Goal: Use online tool/utility: Utilize a website feature to perform a specific function

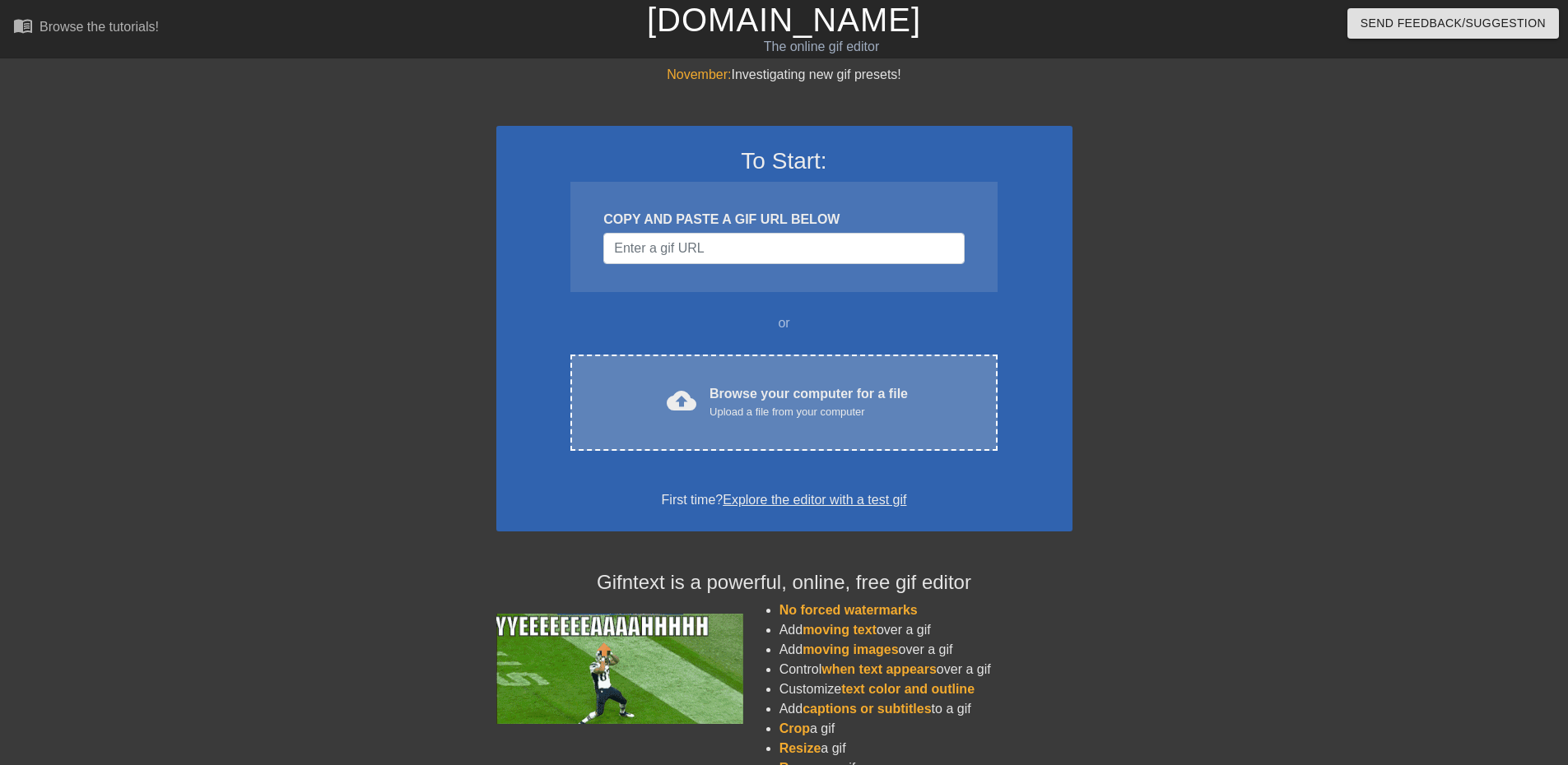
click at [705, 365] on div "cloud_upload Browse your computer for a file Upload a file from your computer C…" at bounding box center [784, 403] width 426 height 96
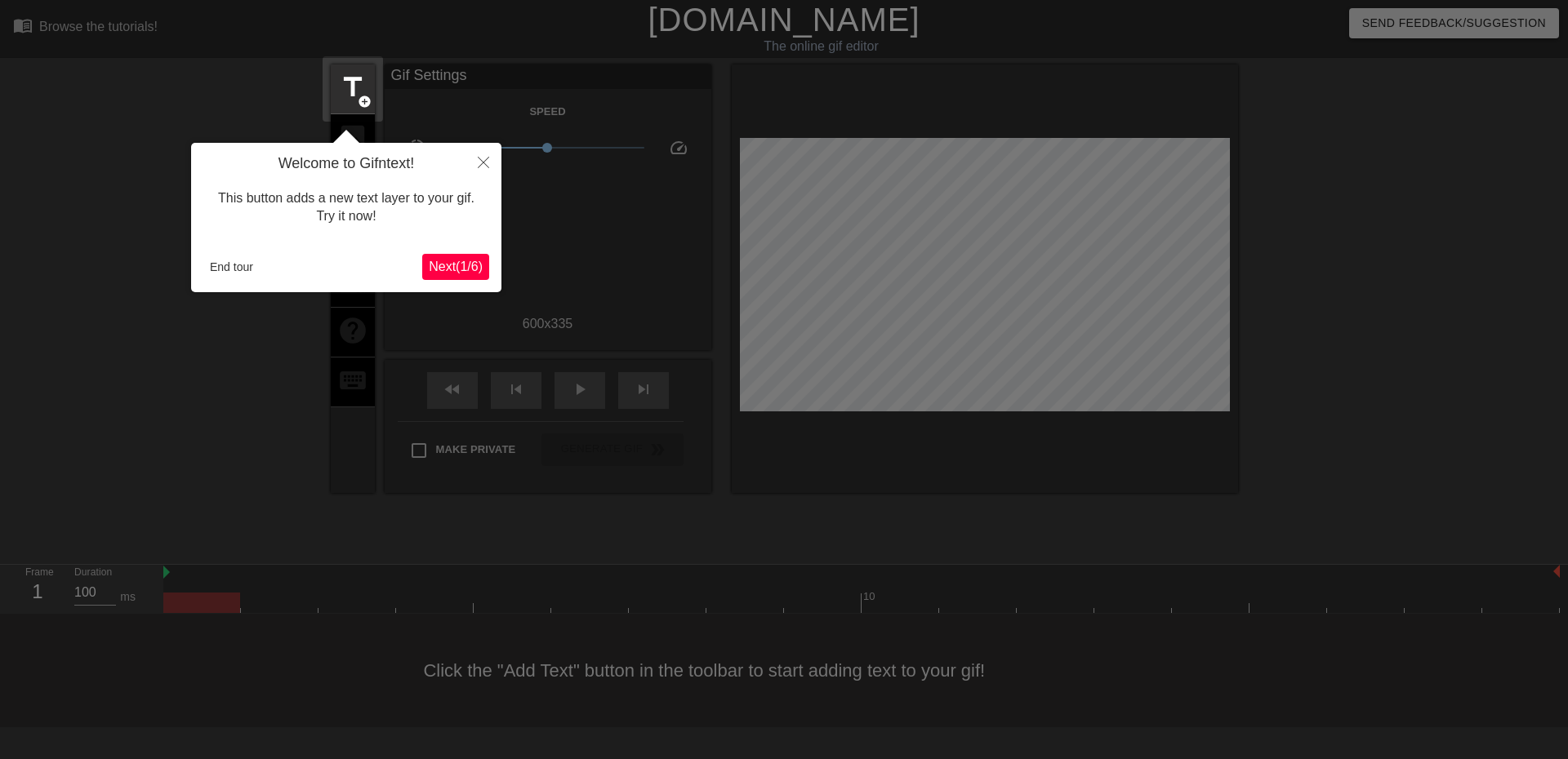
click at [449, 266] on span "Next ( 1 / 6 )" at bounding box center [456, 267] width 54 height 14
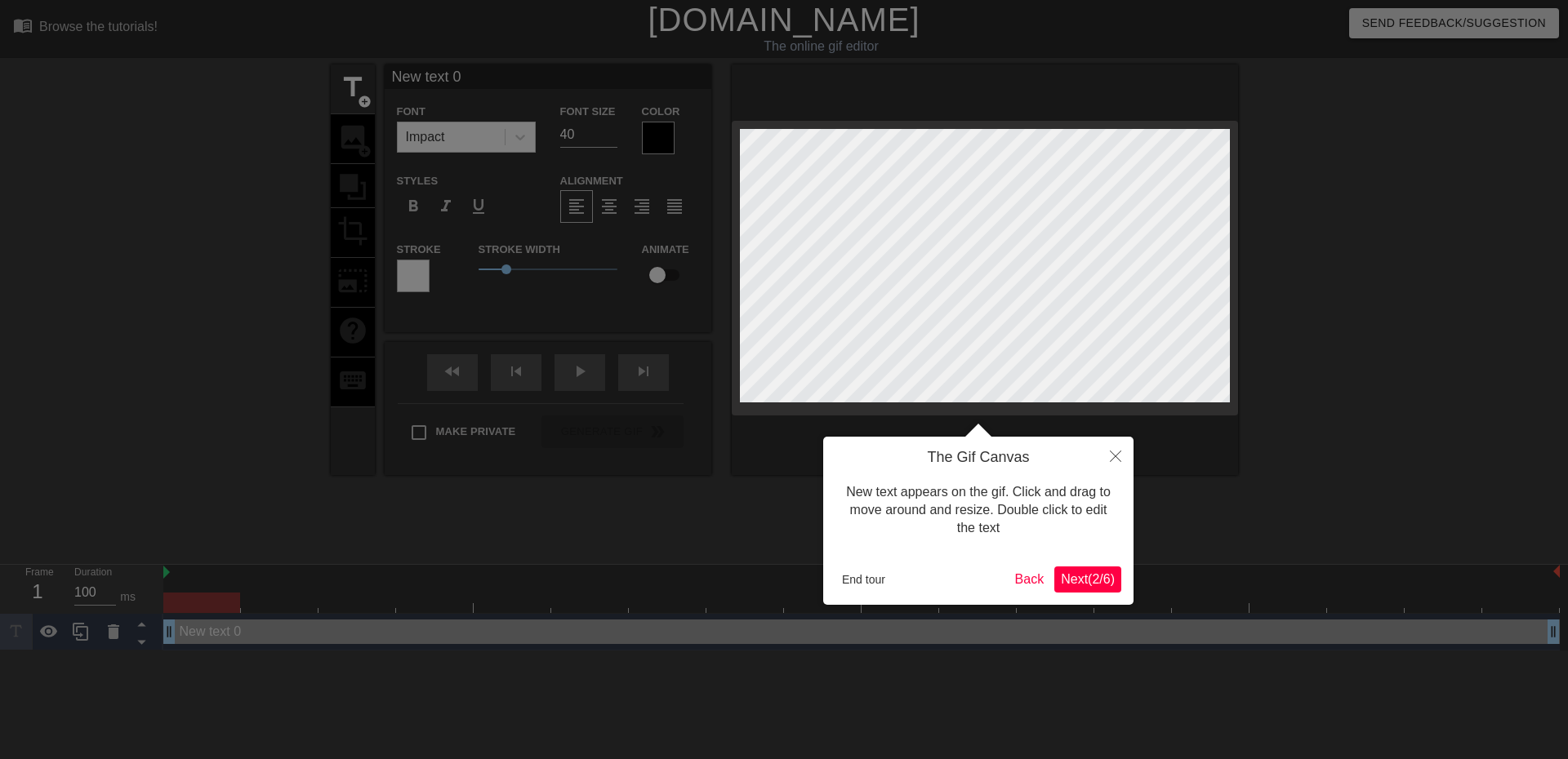
click at [1071, 565] on div "The Gif Canvas New text appears on the gif. Click and drag to move around and r…" at bounding box center [978, 521] width 310 height 169
click at [1070, 583] on span "Next ( 2 / 6 )" at bounding box center [1088, 580] width 54 height 14
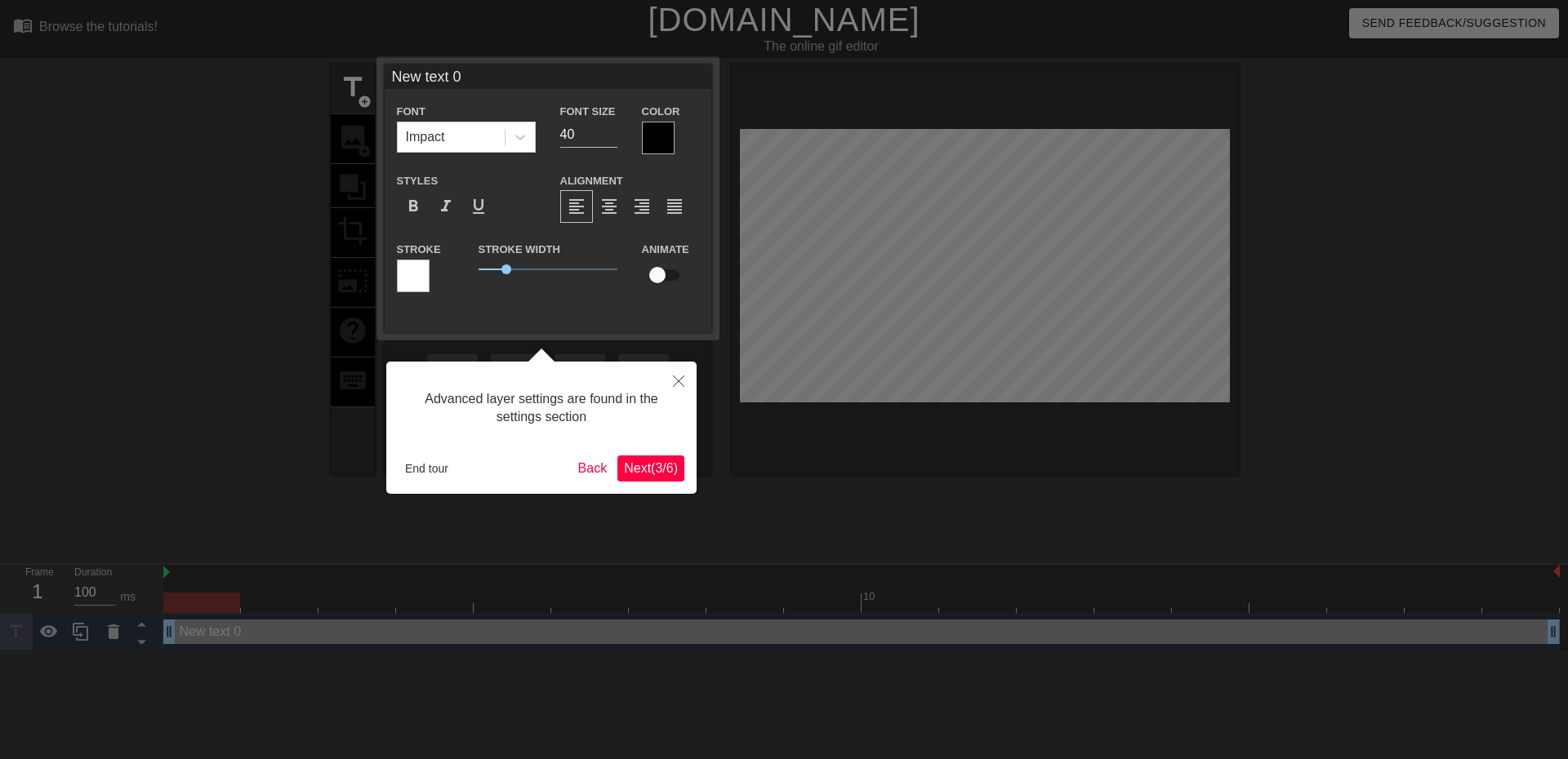
click at [639, 471] on span "Next ( 3 / 6 )" at bounding box center [651, 468] width 54 height 14
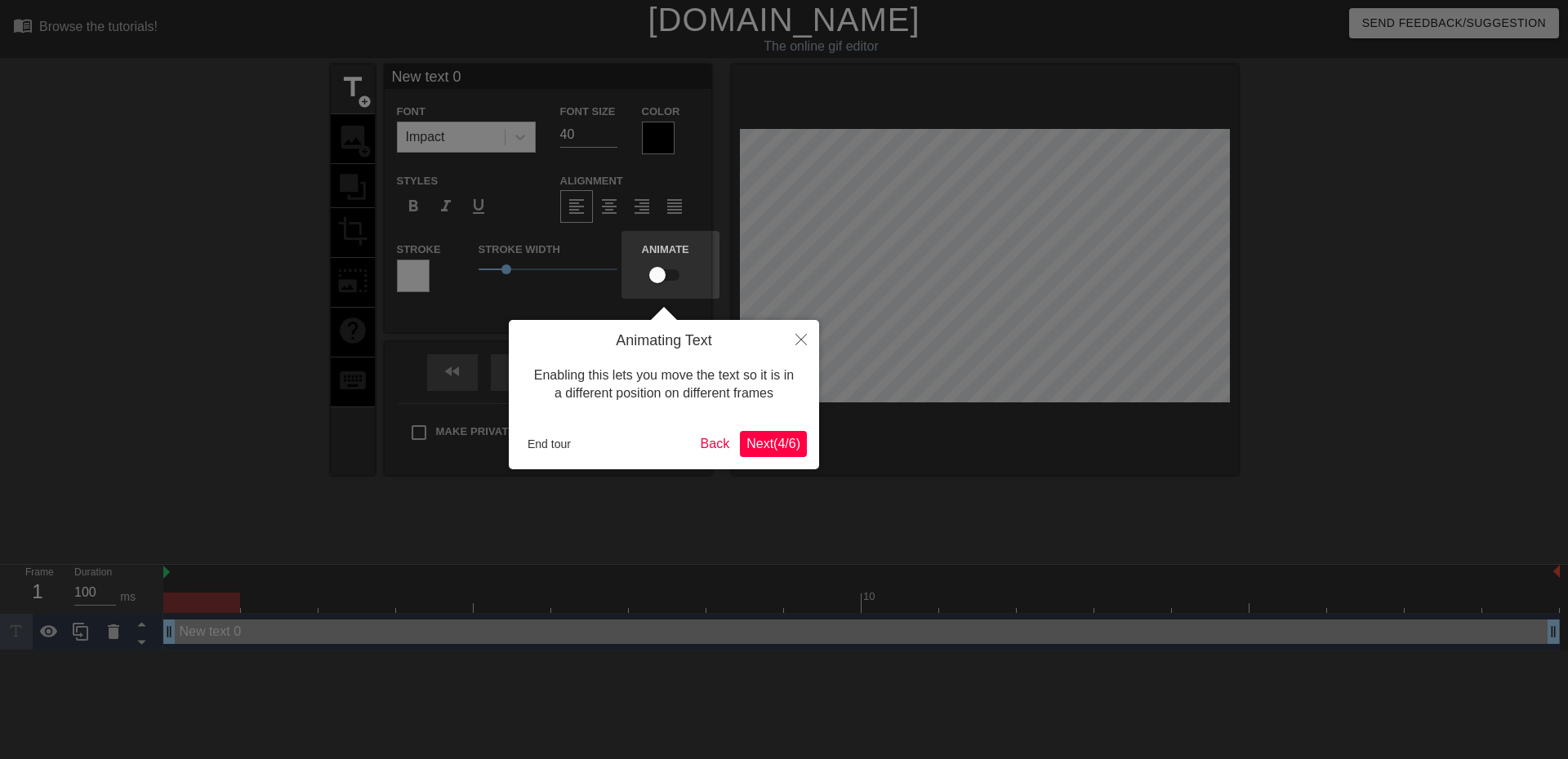
click at [771, 450] on span "Next ( 4 / 6 )" at bounding box center [774, 444] width 54 height 14
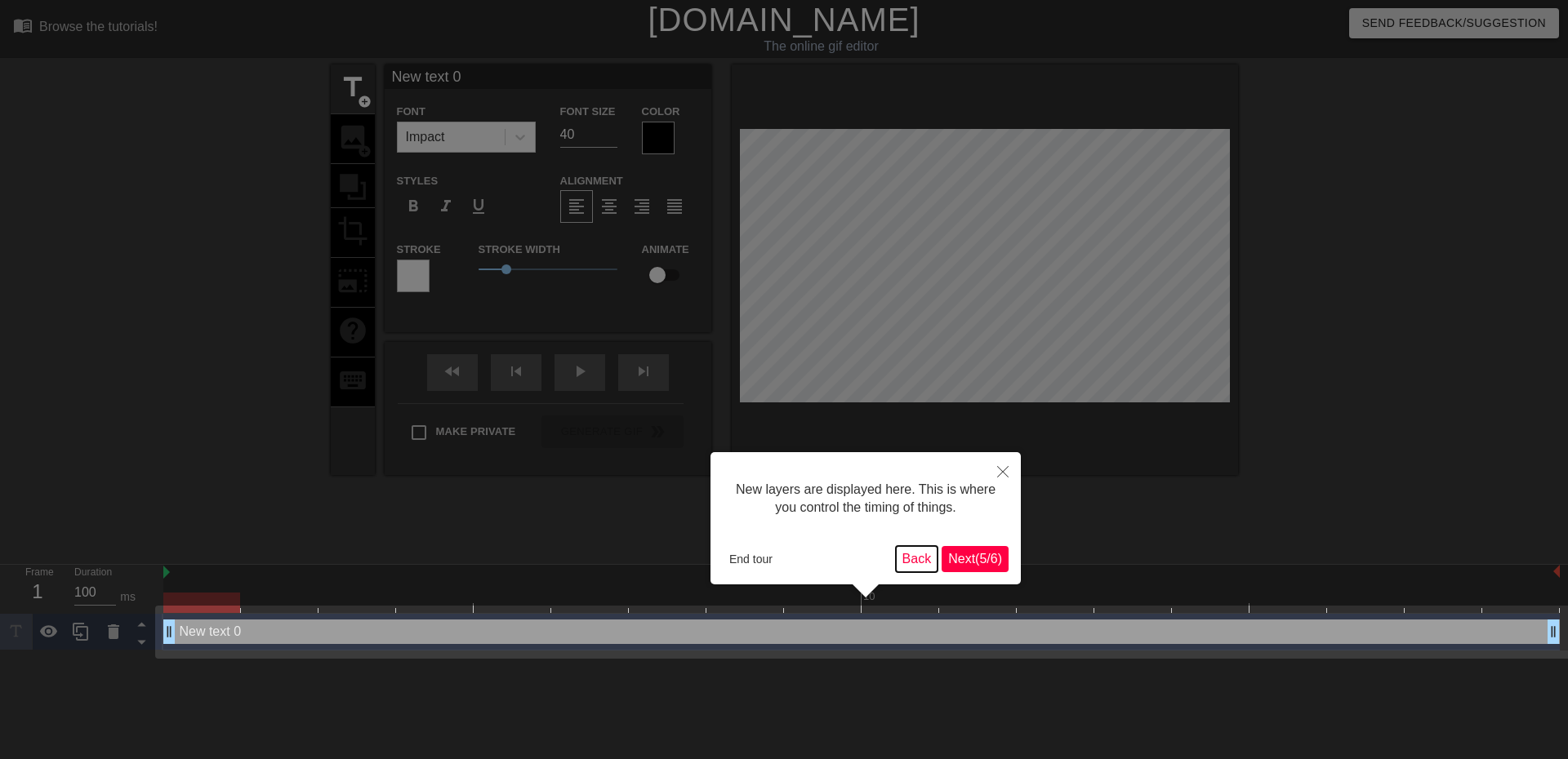
click at [908, 561] on button "Back" at bounding box center [917, 559] width 43 height 26
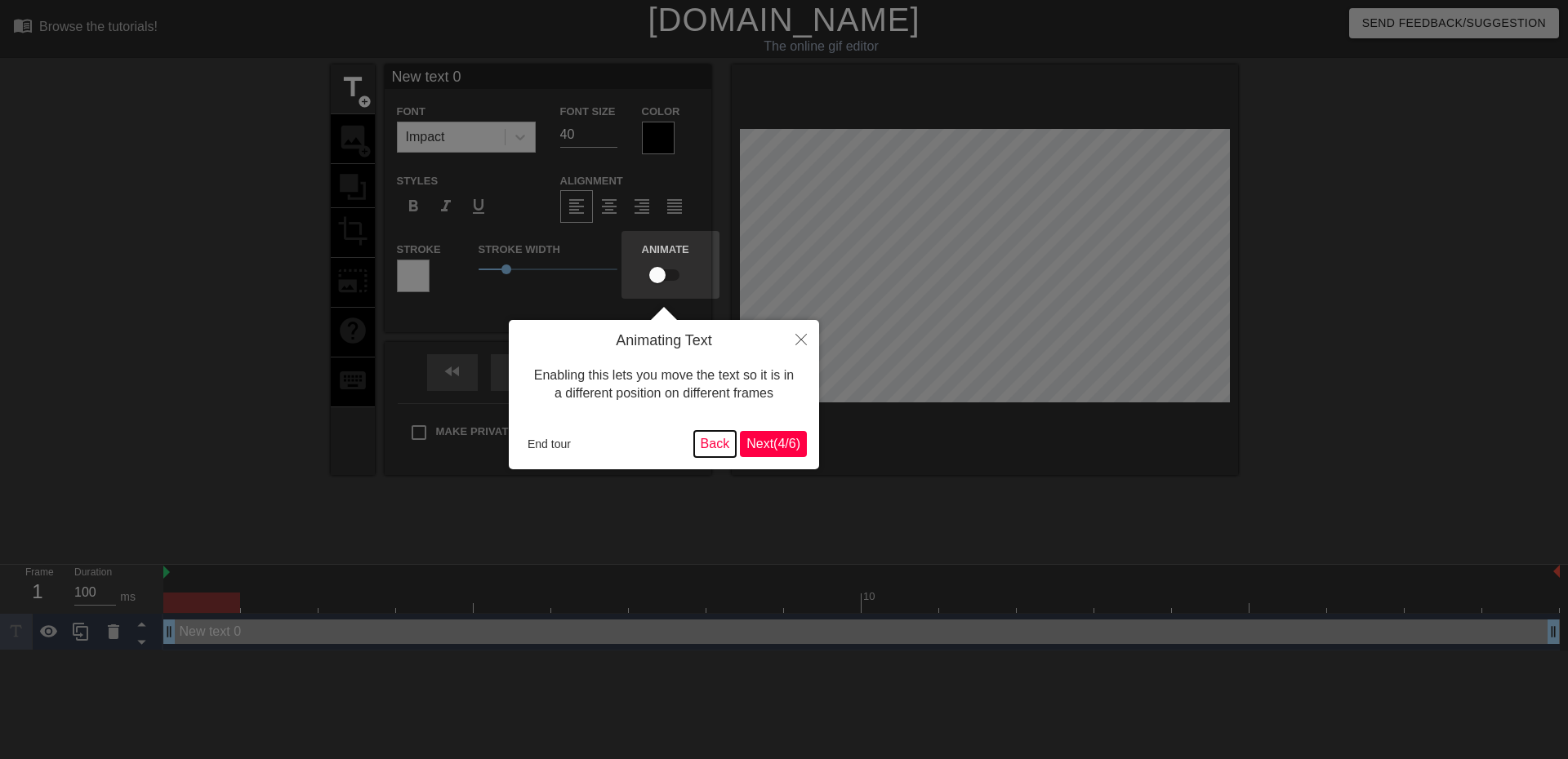
click at [706, 450] on button "Back" at bounding box center [716, 444] width 43 height 26
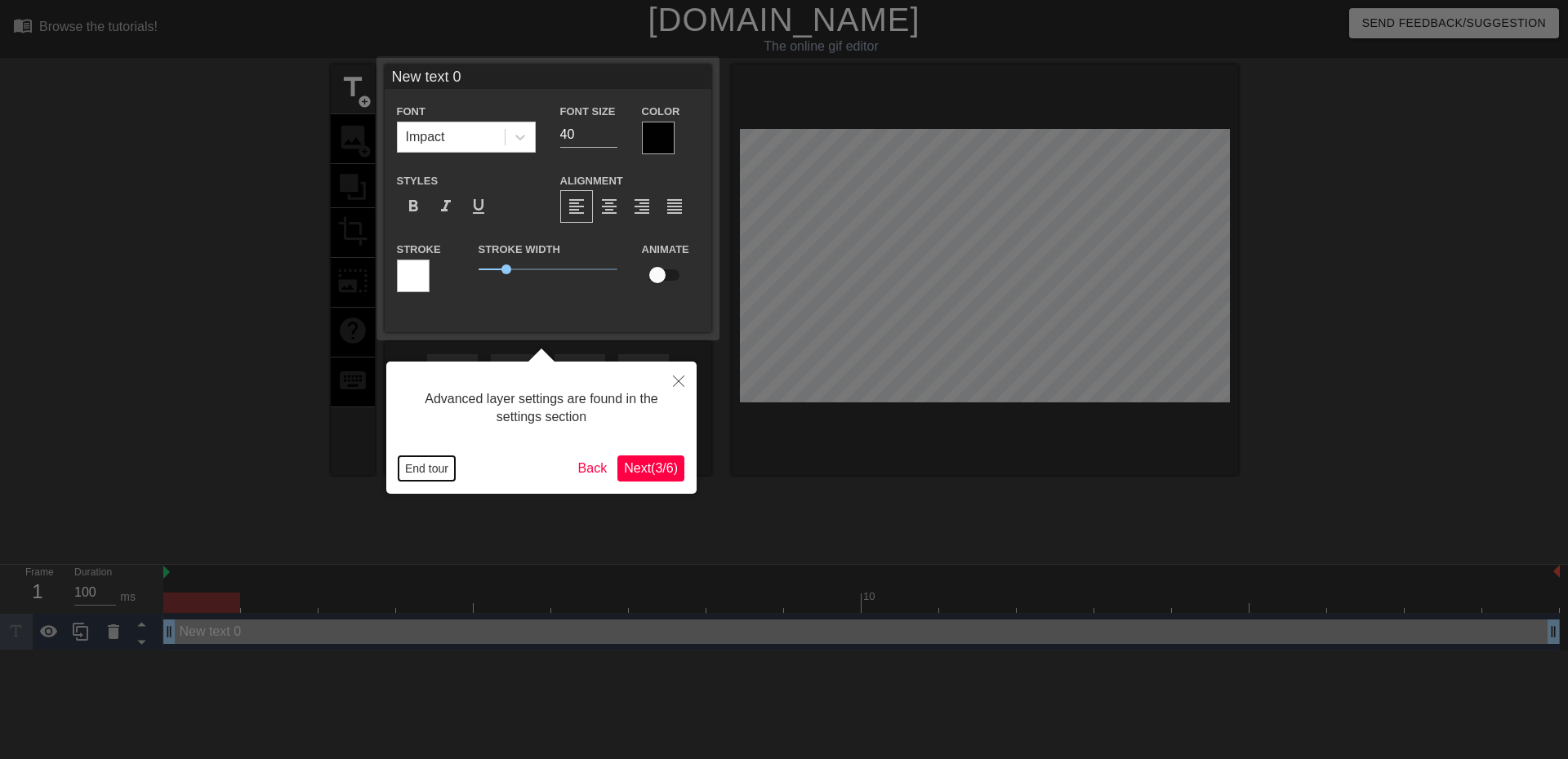
click at [438, 469] on button "End tour" at bounding box center [426, 468] width 56 height 24
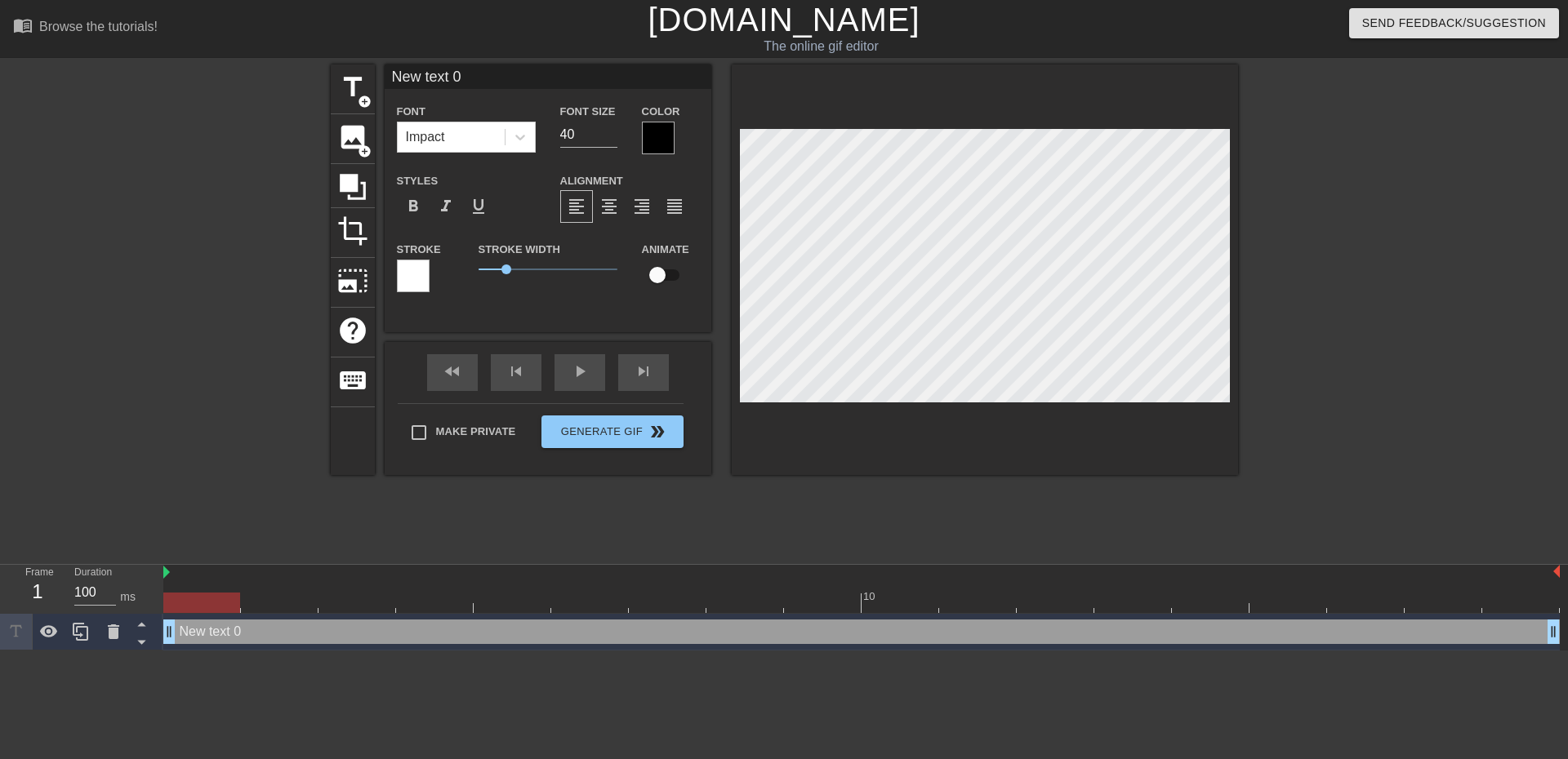
paste textarea "JOIN OUR FORTNITE CUSTOMS - [DATE]"
type input "JOIN OUR FORTNITE CUSTOMS - [DATE]"
type textarea "JOIN OUR FORTNITE CUSTOMS - [DATE]"
drag, startPoint x: 587, startPoint y: 129, endPoint x: 491, endPoint y: 127, distance: 96.0
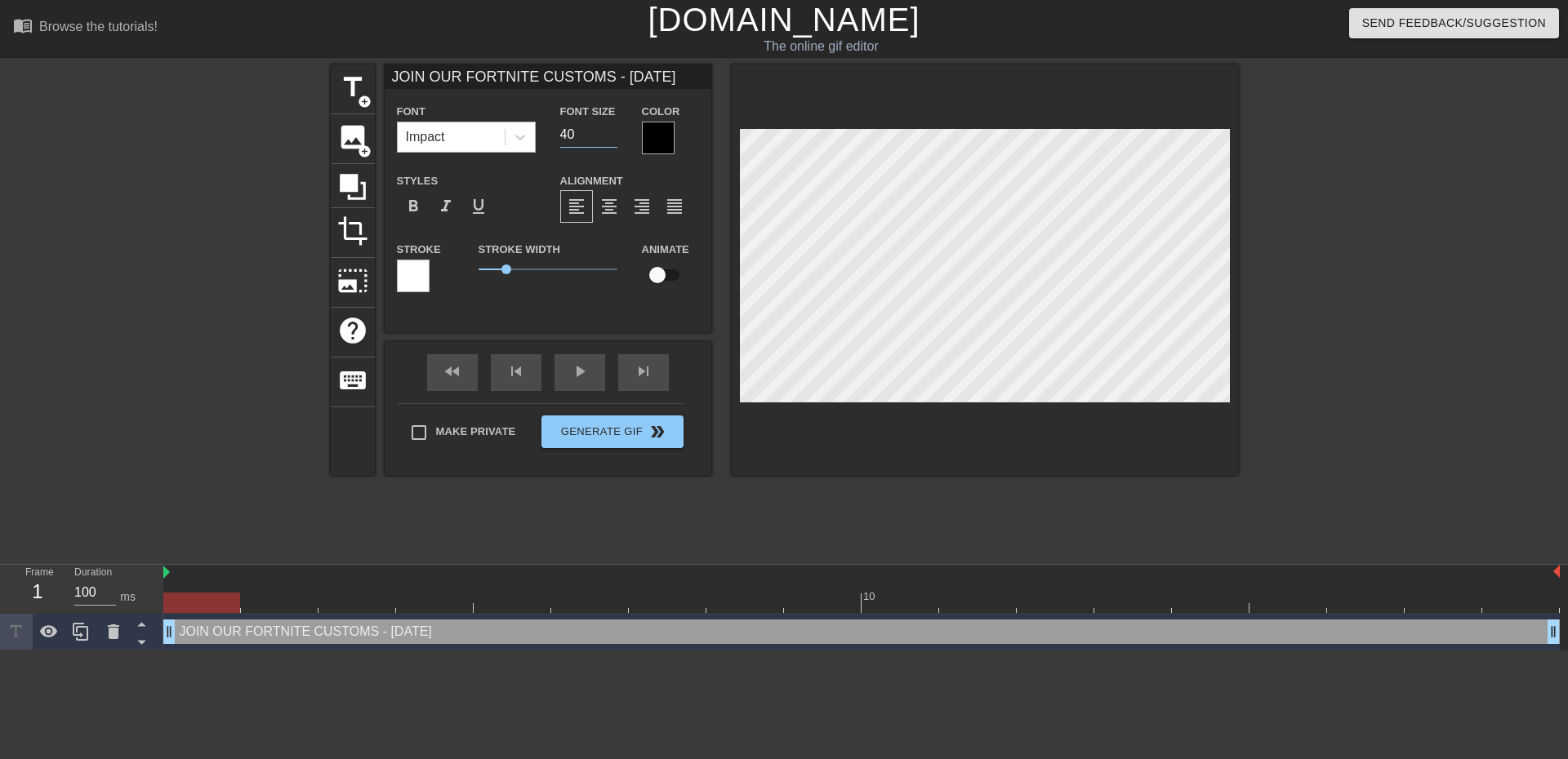
click at [491, 127] on div "Font Impact Font Size 40 Color" at bounding box center [548, 127] width 326 height 53
type input "30"
click at [1324, 338] on div at bounding box center [1380, 309] width 245 height 490
click at [1112, 515] on div "title add_circle image add_circle crop photo_size_select_large help keyboard JO…" at bounding box center [784, 309] width 908 height 490
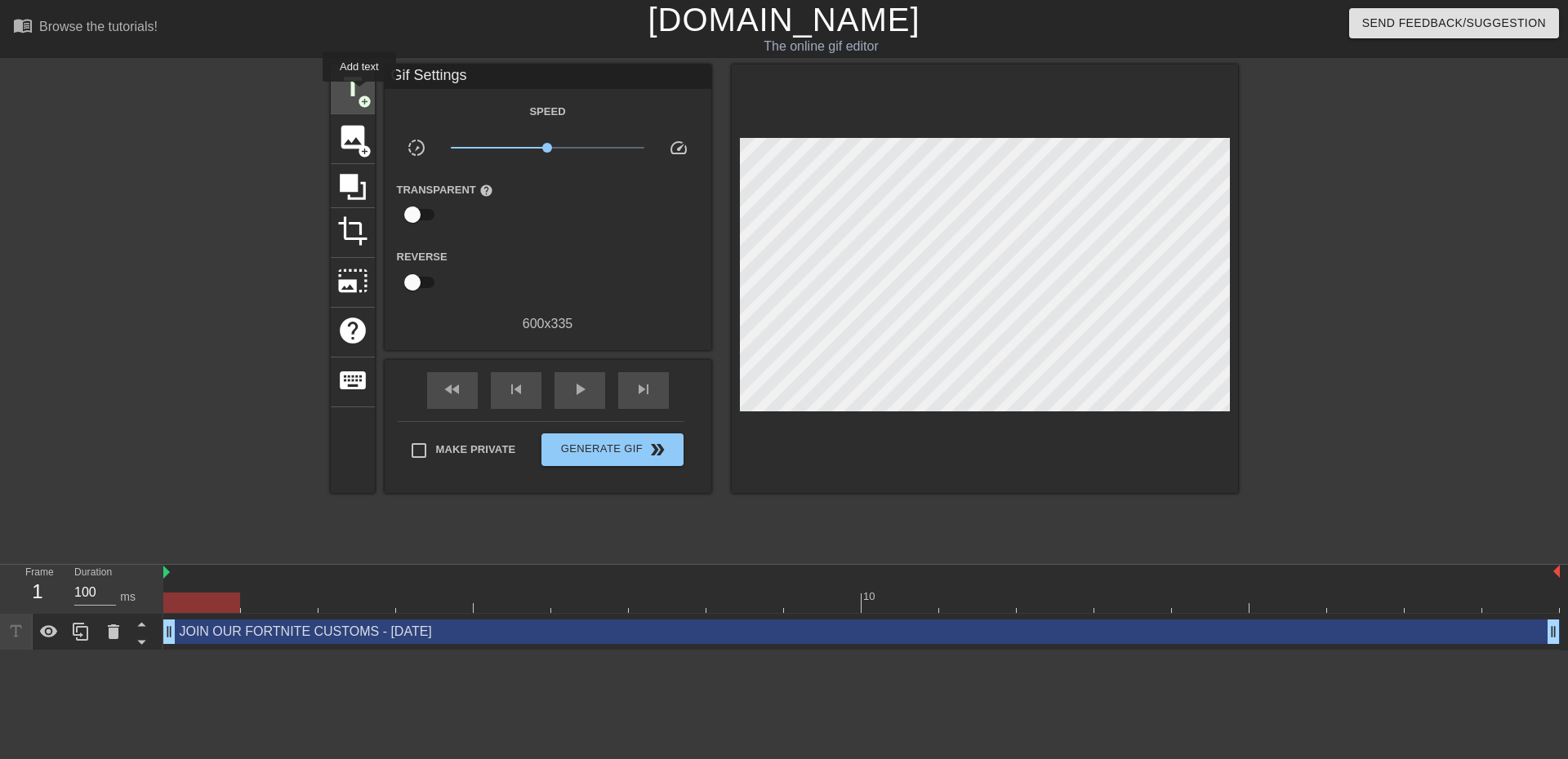
click at [359, 93] on span "title" at bounding box center [352, 87] width 31 height 31
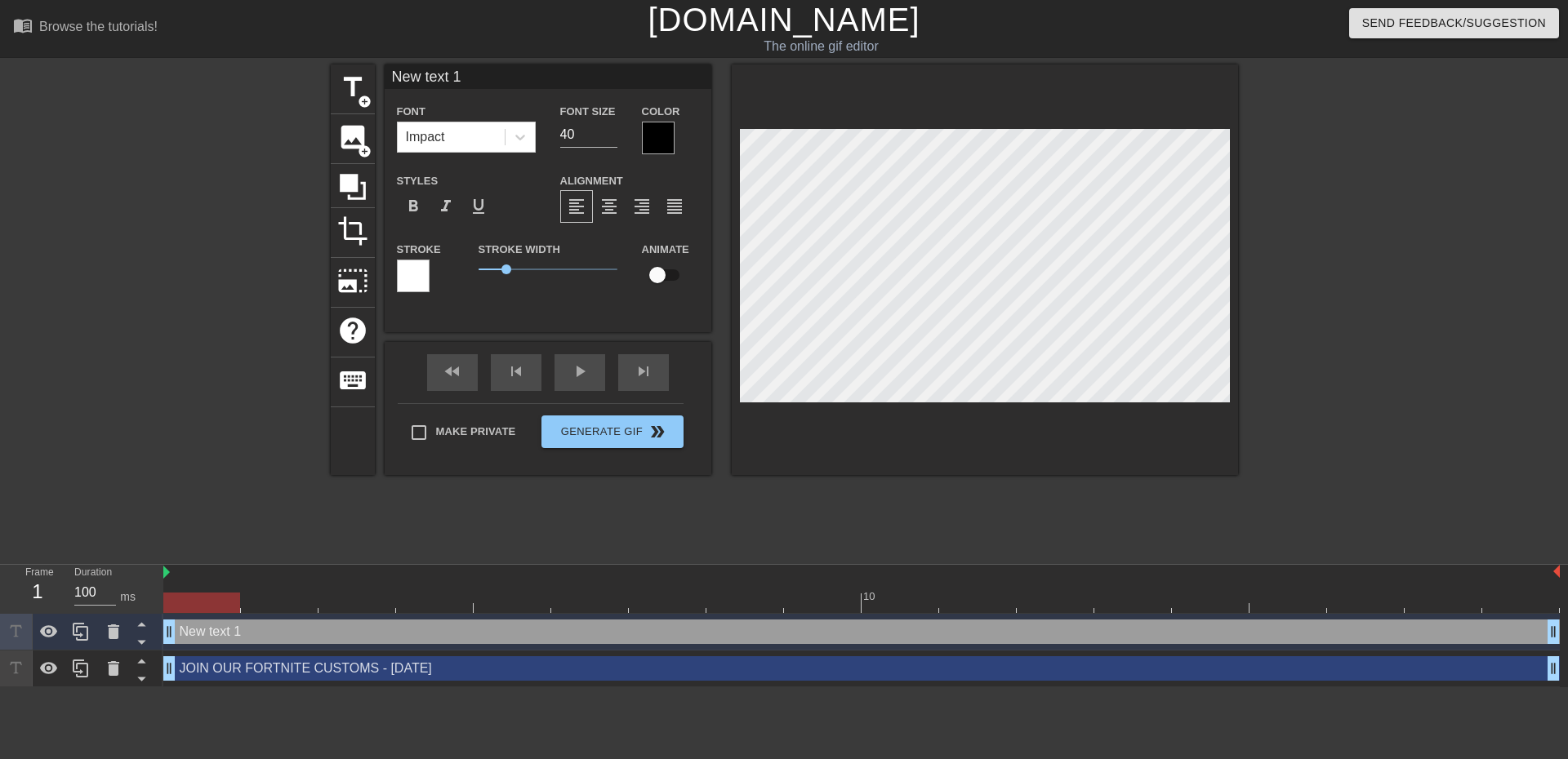
type input "FIND OUT MORE IN #CUSTOMS-INFO-FORTNITE"
type textarea "FIND OUT MORE IN #CUSTOMS-INFO-FORTNITE"
click at [607, 126] on input "41" at bounding box center [589, 134] width 57 height 26
drag, startPoint x: 578, startPoint y: 131, endPoint x: 530, endPoint y: 133, distance: 48.0
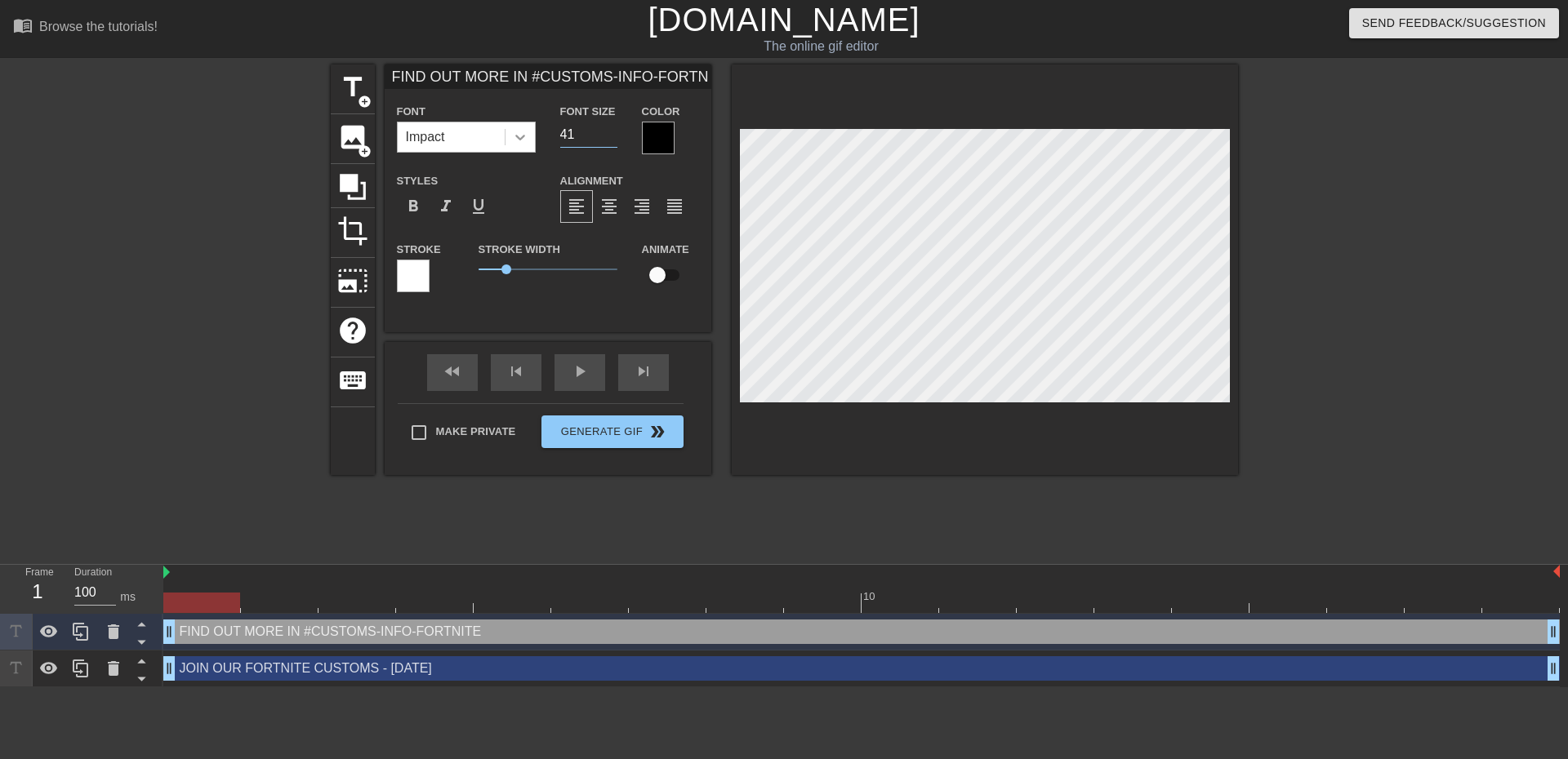
click at [530, 133] on div "Font Impact Font Size 41 Color" at bounding box center [548, 127] width 326 height 53
type input "30"
click at [1344, 339] on div at bounding box center [1380, 309] width 245 height 490
click at [419, 273] on div at bounding box center [413, 276] width 33 height 33
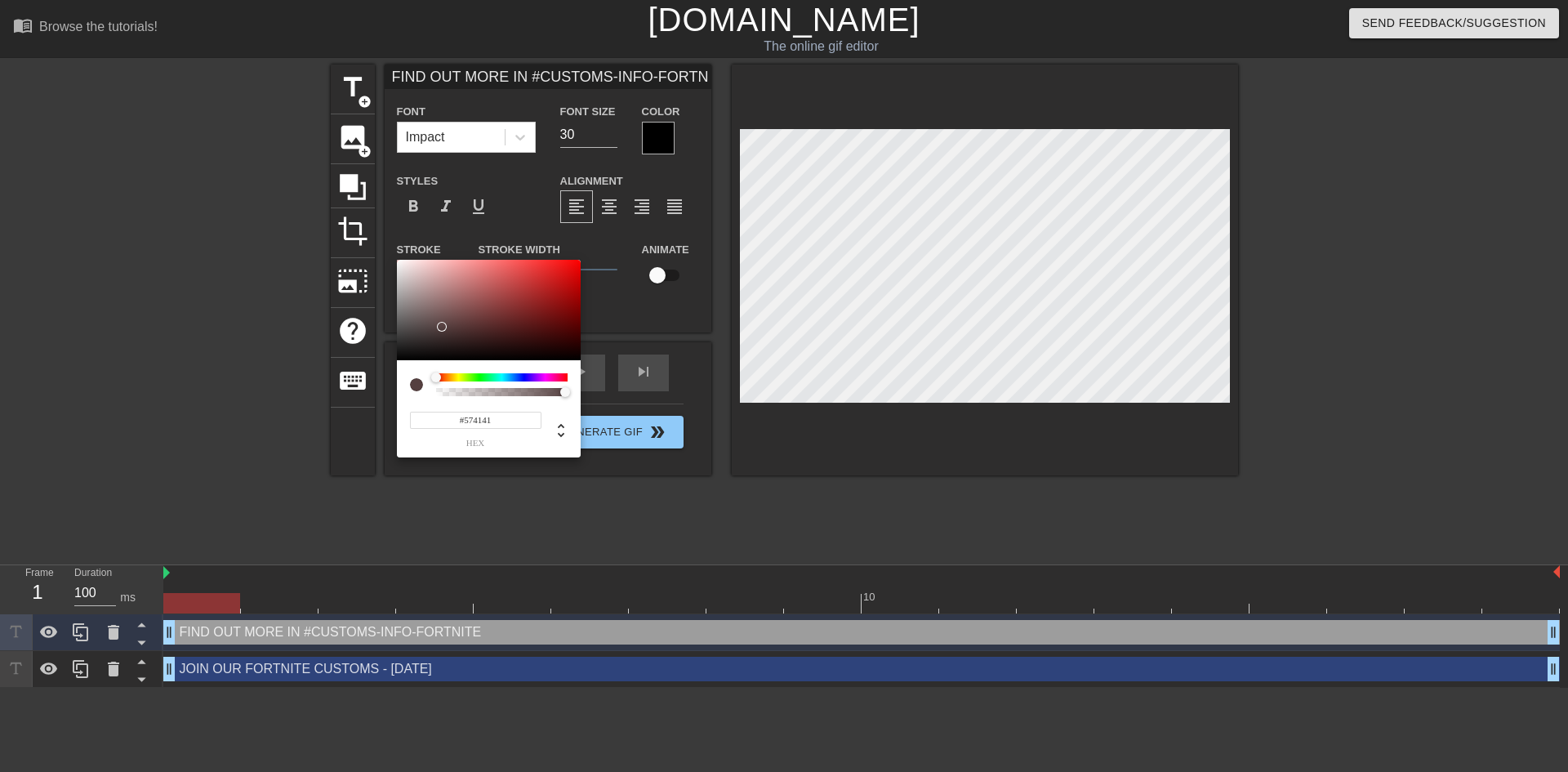
drag, startPoint x: 448, startPoint y: 329, endPoint x: 476, endPoint y: 373, distance: 52.2
click at [443, 326] on div at bounding box center [488, 310] width 184 height 102
drag, startPoint x: 506, startPoint y: 415, endPoint x: 391, endPoint y: 412, distance: 115.0
click at [391, 412] on div "#574141 hex" at bounding box center [784, 386] width 1568 height 772
click at [491, 282] on div at bounding box center [488, 310] width 184 height 102
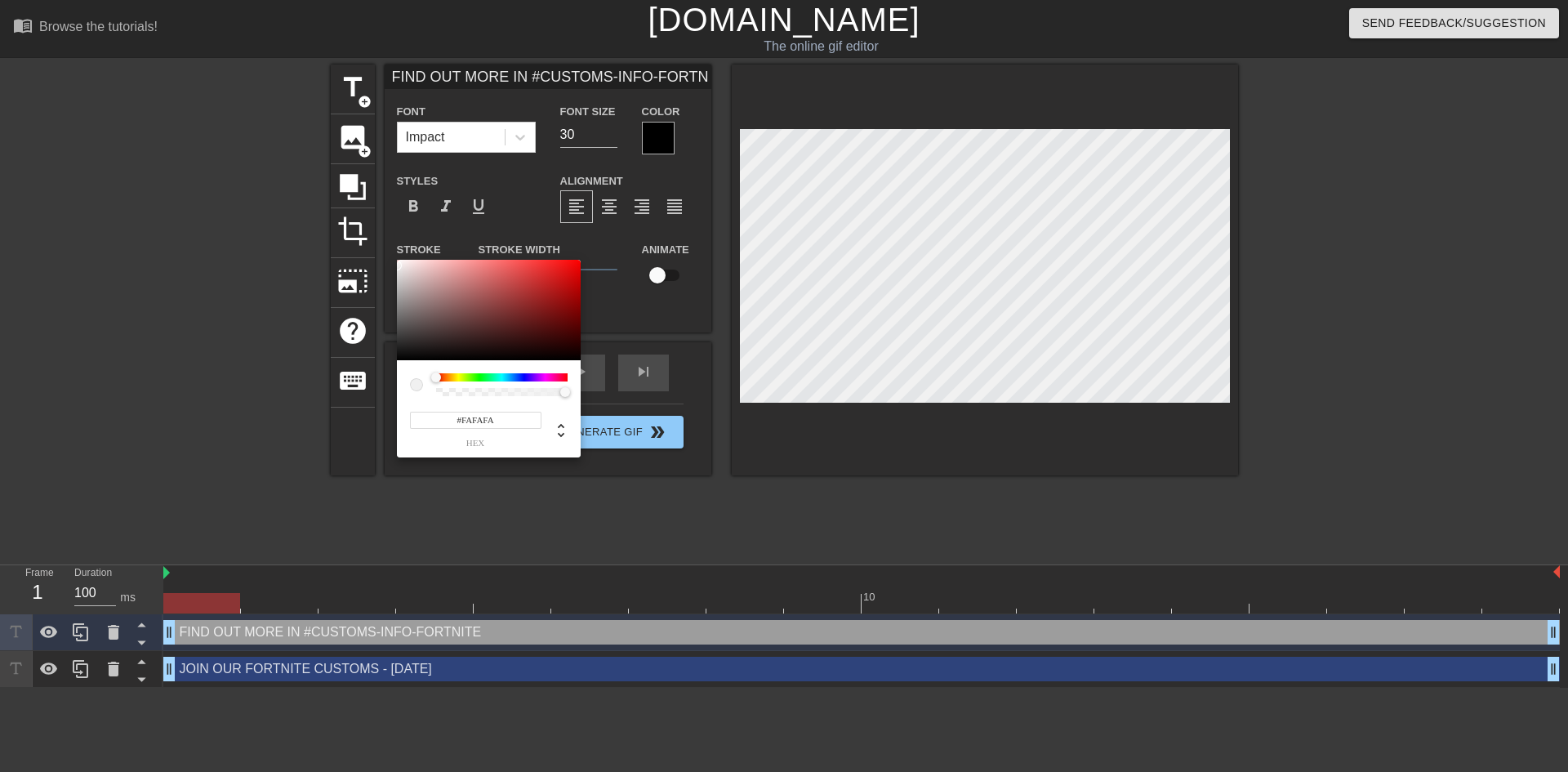
type input "#FFFFFF"
drag, startPoint x: 495, startPoint y: 282, endPoint x: 390, endPoint y: 247, distance: 110.7
click at [390, 247] on div "#FFFFFF hex" at bounding box center [784, 386] width 1568 height 772
drag, startPoint x: 522, startPoint y: 423, endPoint x: 398, endPoint y: 411, distance: 124.6
click at [398, 411] on div "#FFFFFF hex" at bounding box center [488, 409] width 184 height 97
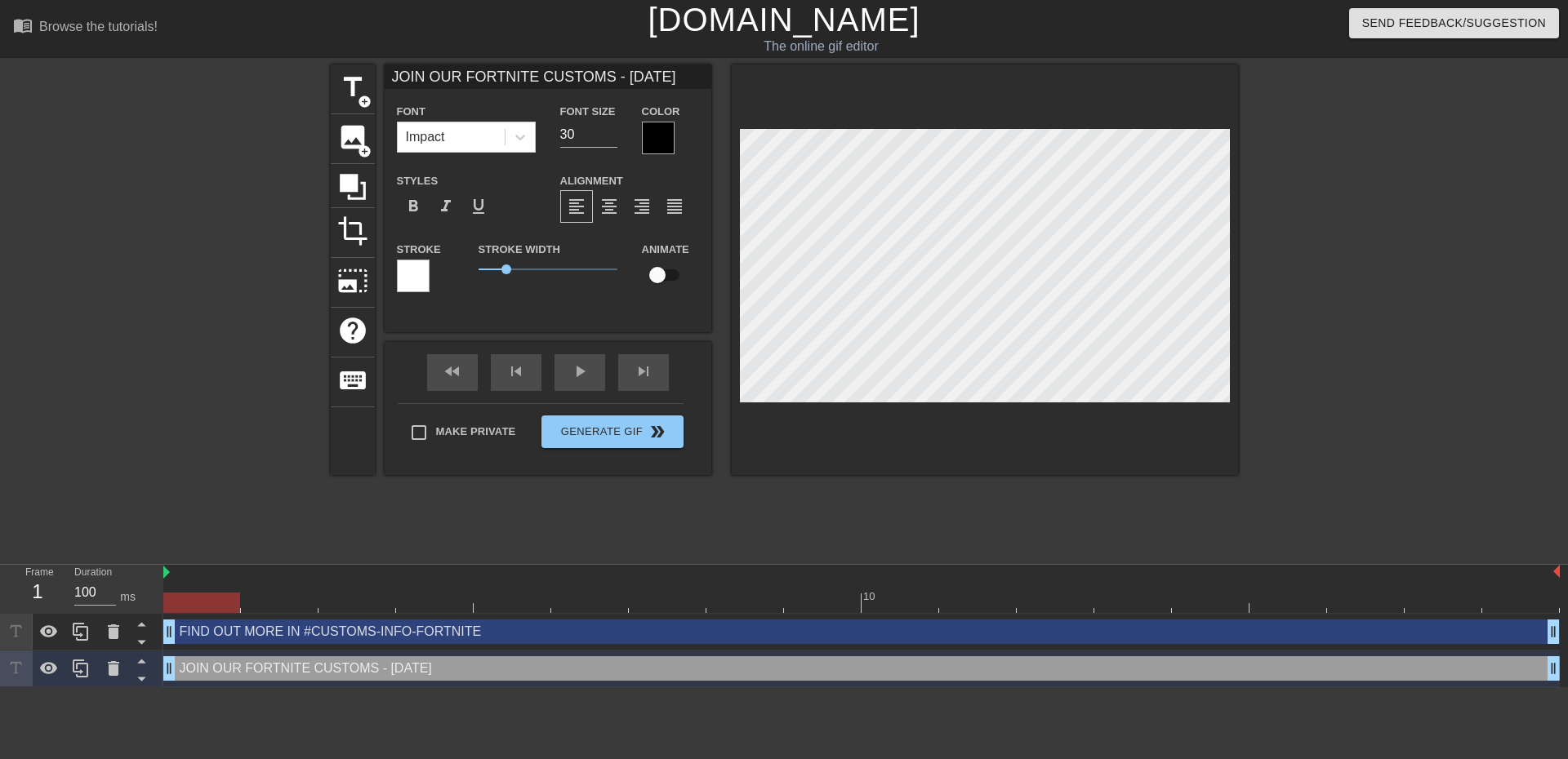
click at [410, 273] on div at bounding box center [413, 276] width 33 height 33
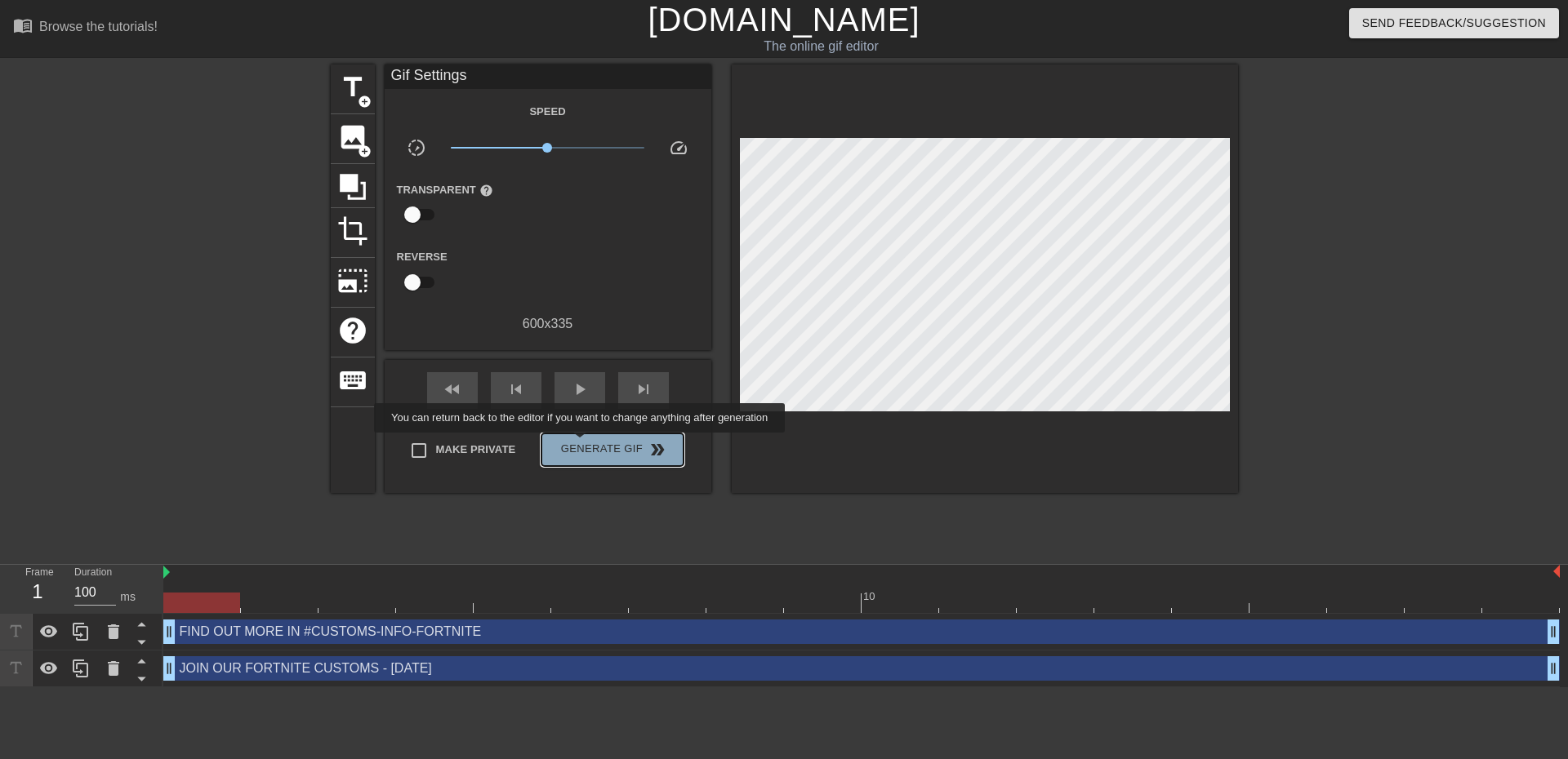
click at [581, 444] on span "Generate Gif double_arrow" at bounding box center [612, 450] width 128 height 19
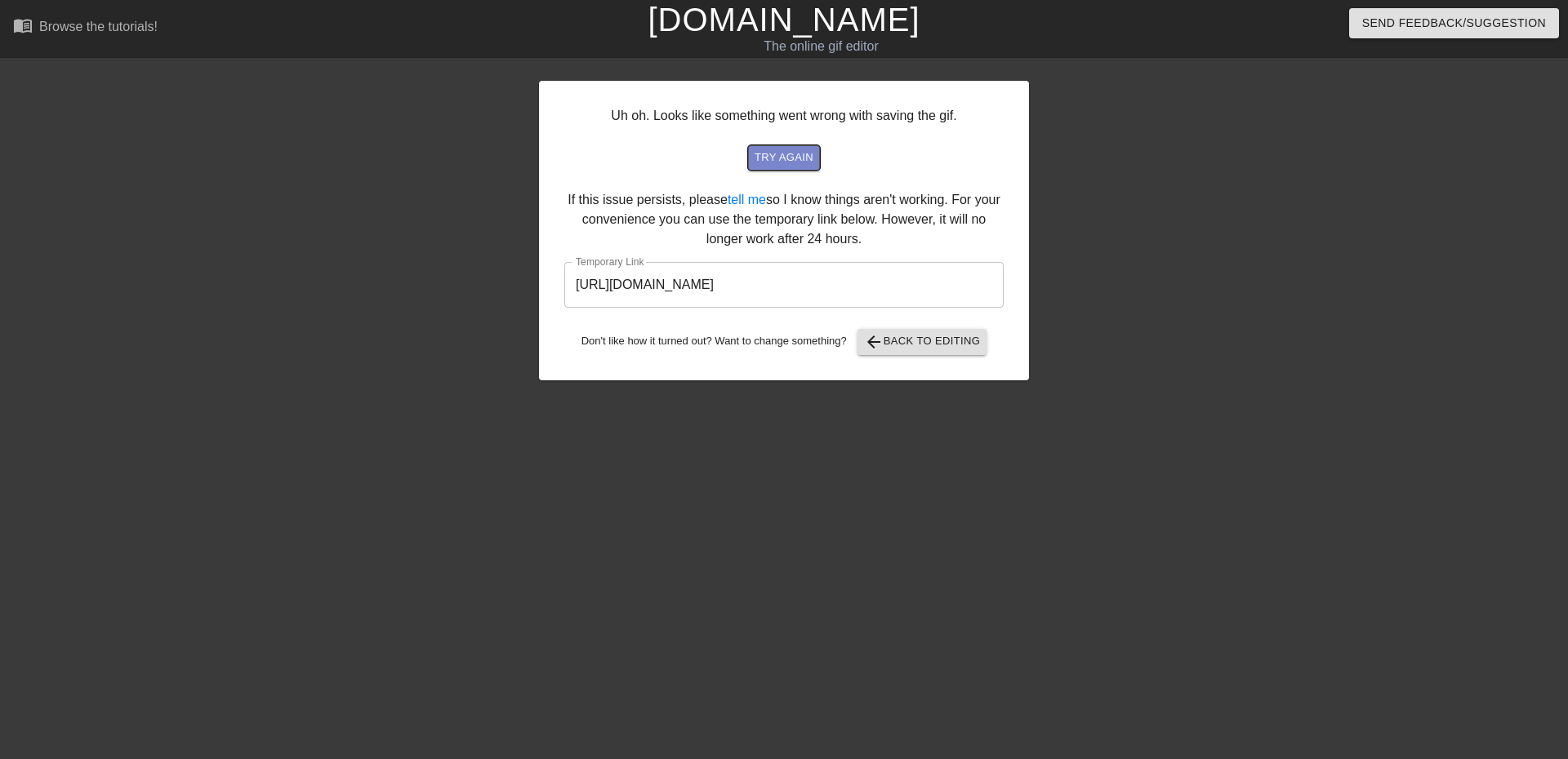
click at [779, 158] on span "try again" at bounding box center [784, 158] width 59 height 18
click at [910, 344] on span "arrow_back Back to Editing" at bounding box center [922, 341] width 117 height 19
